Goal: Transaction & Acquisition: Register for event/course

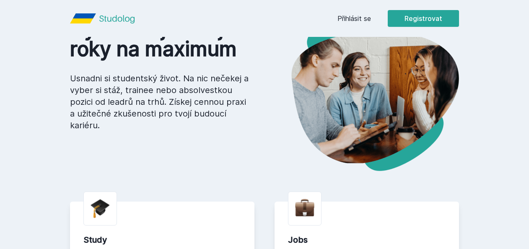
scroll to position [48, 0]
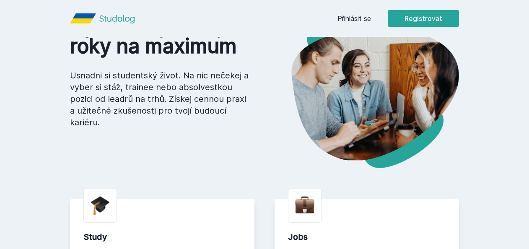
click at [267, 59] on button "Ne" at bounding box center [266, 54] width 30 height 21
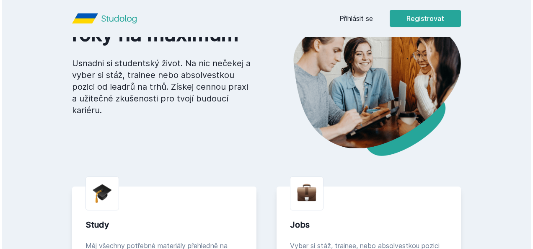
scroll to position [0, 0]
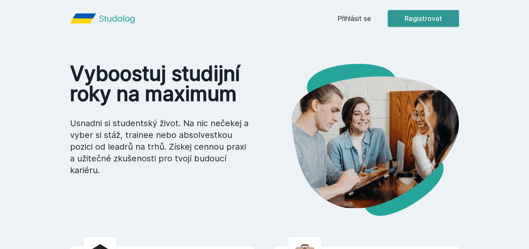
click at [412, 14] on button "Registrovat" at bounding box center [423, 18] width 71 height 17
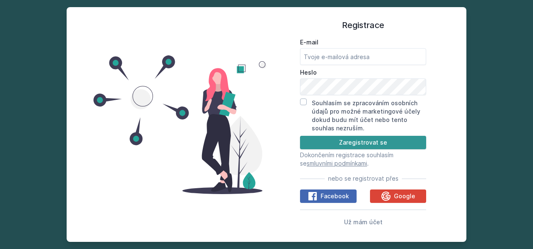
click at [346, 141] on button "Zaregistrovat se" at bounding box center [363, 142] width 126 height 13
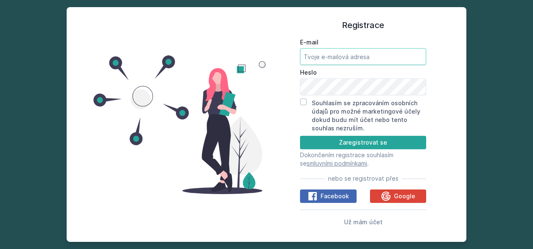
click at [341, 55] on input "E-mail" at bounding box center [363, 56] width 126 height 17
type input "[EMAIL_ADDRESS][DOMAIN_NAME]"
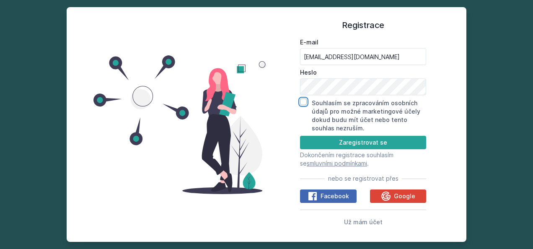
click at [300, 100] on input "Souhlasím se zpracováním osobních údajů pro možné marketingové účely dokud budu…" at bounding box center [303, 101] width 7 height 7
checkbox input "true"
click at [328, 140] on button "Zaregistrovat se" at bounding box center [363, 142] width 126 height 13
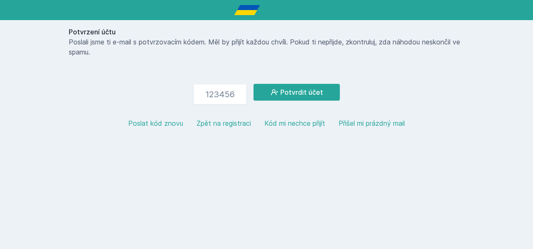
click at [278, 121] on button "Kód mi nechce přijít" at bounding box center [294, 123] width 61 height 10
click at [163, 123] on button "Poslat kód znovu" at bounding box center [155, 123] width 55 height 10
click at [214, 121] on button "Zpět na registraci" at bounding box center [223, 123] width 54 height 10
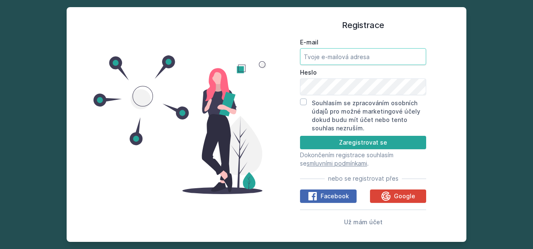
click at [340, 58] on input "E-mail" at bounding box center [363, 56] width 126 height 17
type input "[EMAIL_ADDRESS][DOMAIN_NAME]"
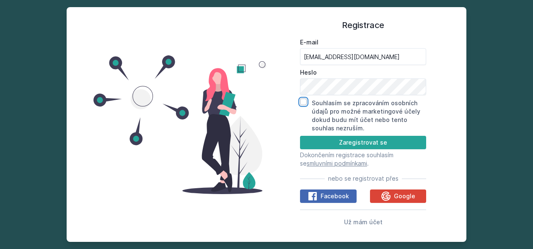
click at [302, 102] on input "Souhlasím se zpracováním osobních údajů pro možné marketingové účely dokud budu…" at bounding box center [303, 101] width 7 height 7
checkbox input "true"
click at [352, 139] on button "Zaregistrovat se" at bounding box center [363, 142] width 126 height 13
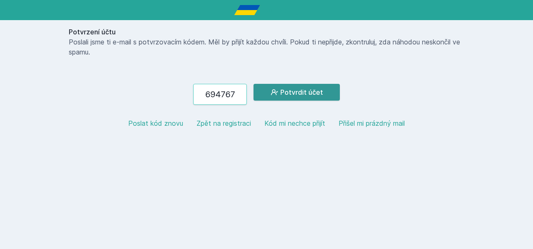
type input "694767"
click at [300, 90] on button "Potvrdit účet" at bounding box center [296, 92] width 86 height 17
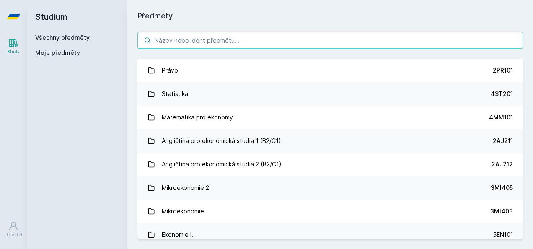
click at [257, 40] on input "search" at bounding box center [329, 40] width 385 height 17
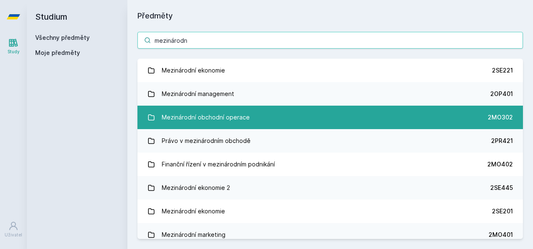
type input "mezinárodn"
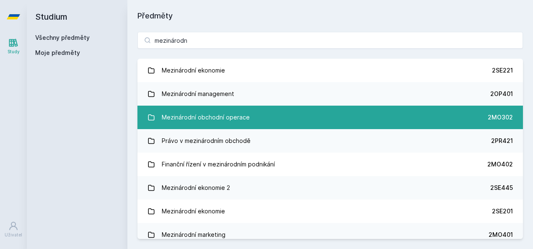
click at [266, 116] on link "Mezinárodní obchodní operace 2MO302" at bounding box center [329, 117] width 385 height 23
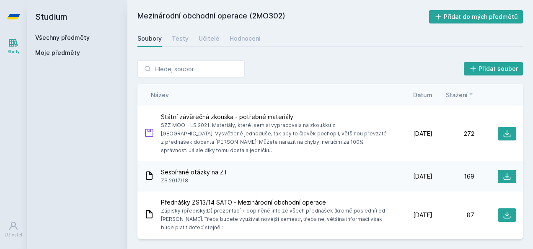
click at [447, 46] on div "Soubory Testy Učitelé Hodnocení" at bounding box center [329, 38] width 385 height 17
